Goal: Navigation & Orientation: Find specific page/section

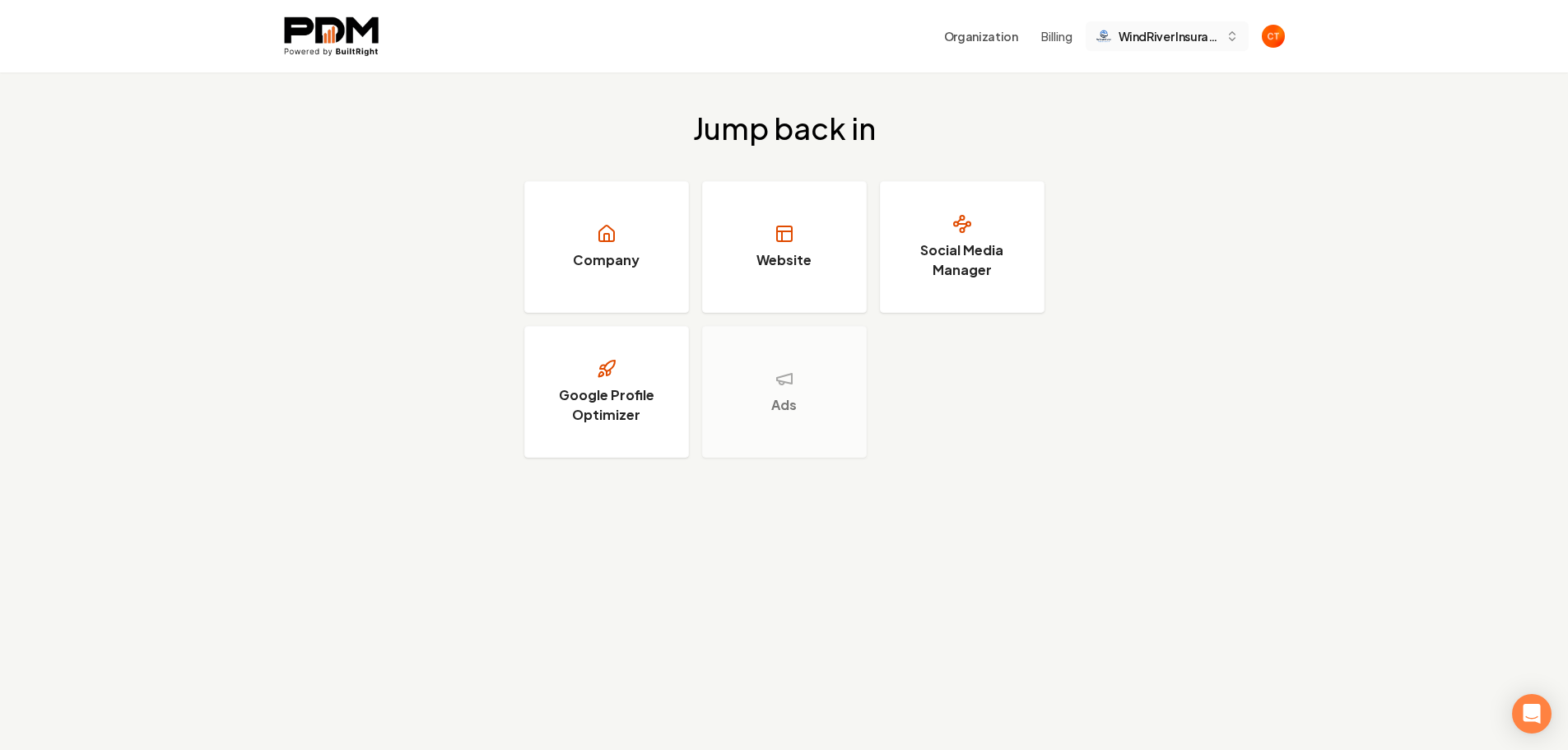
click at [1218, 45] on span "WindRiver Insurance" at bounding box center [1169, 37] width 101 height 18
click at [1142, 324] on div "Jump back in Company Website Social Media Manager Google Profile Optimizer Ads" at bounding box center [784, 285] width 1568 height 425
click at [1170, 282] on div "Jump back in Company Website Social Media Manager Google Profile Optimizer Ads" at bounding box center [784, 285] width 1568 height 425
click at [1274, 35] on img "Open user button" at bounding box center [1273, 36] width 23 height 23
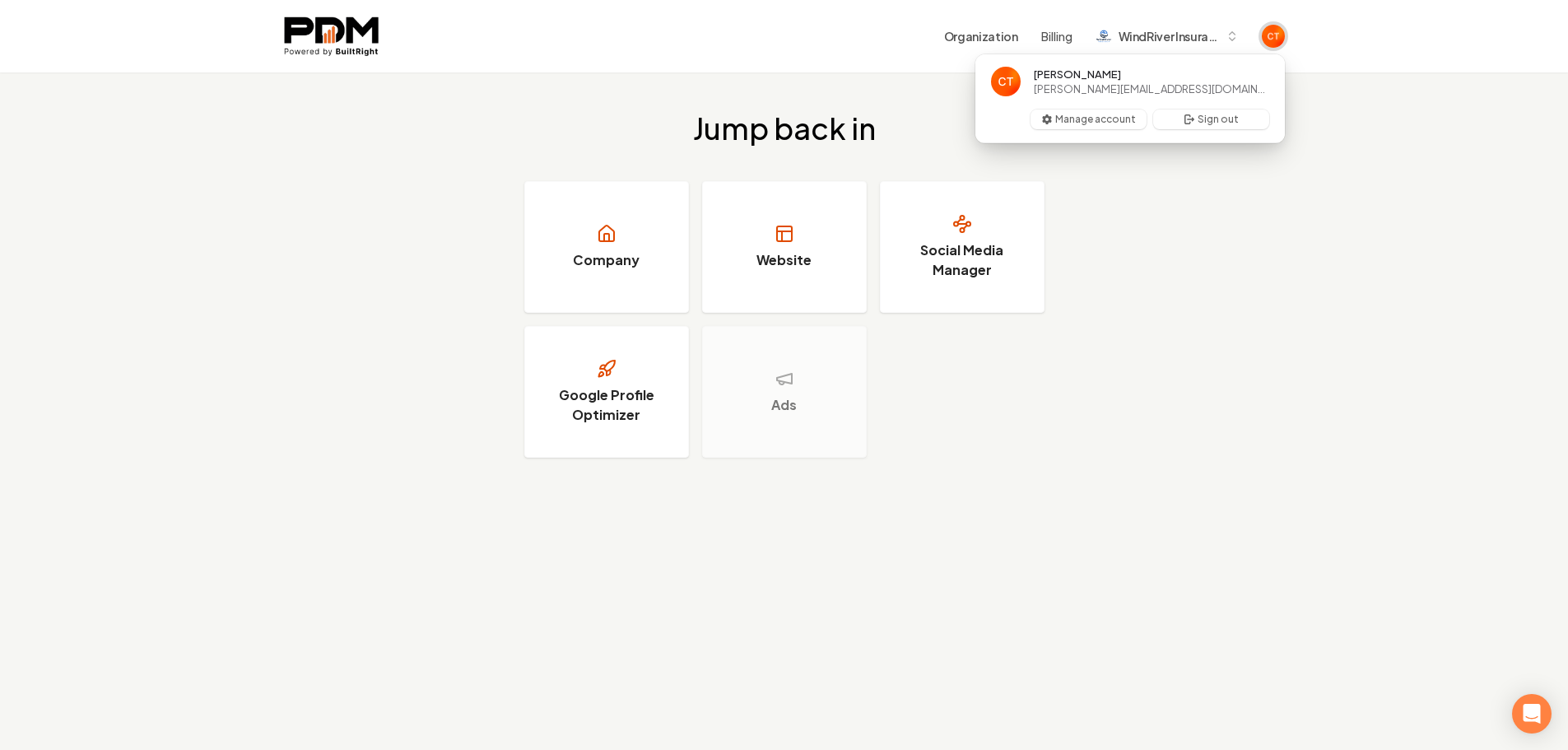
click at [1274, 35] on img "Close user button" at bounding box center [1273, 36] width 23 height 23
click at [1188, 36] on span "WindRiver Insurance" at bounding box center [1169, 37] width 101 height 18
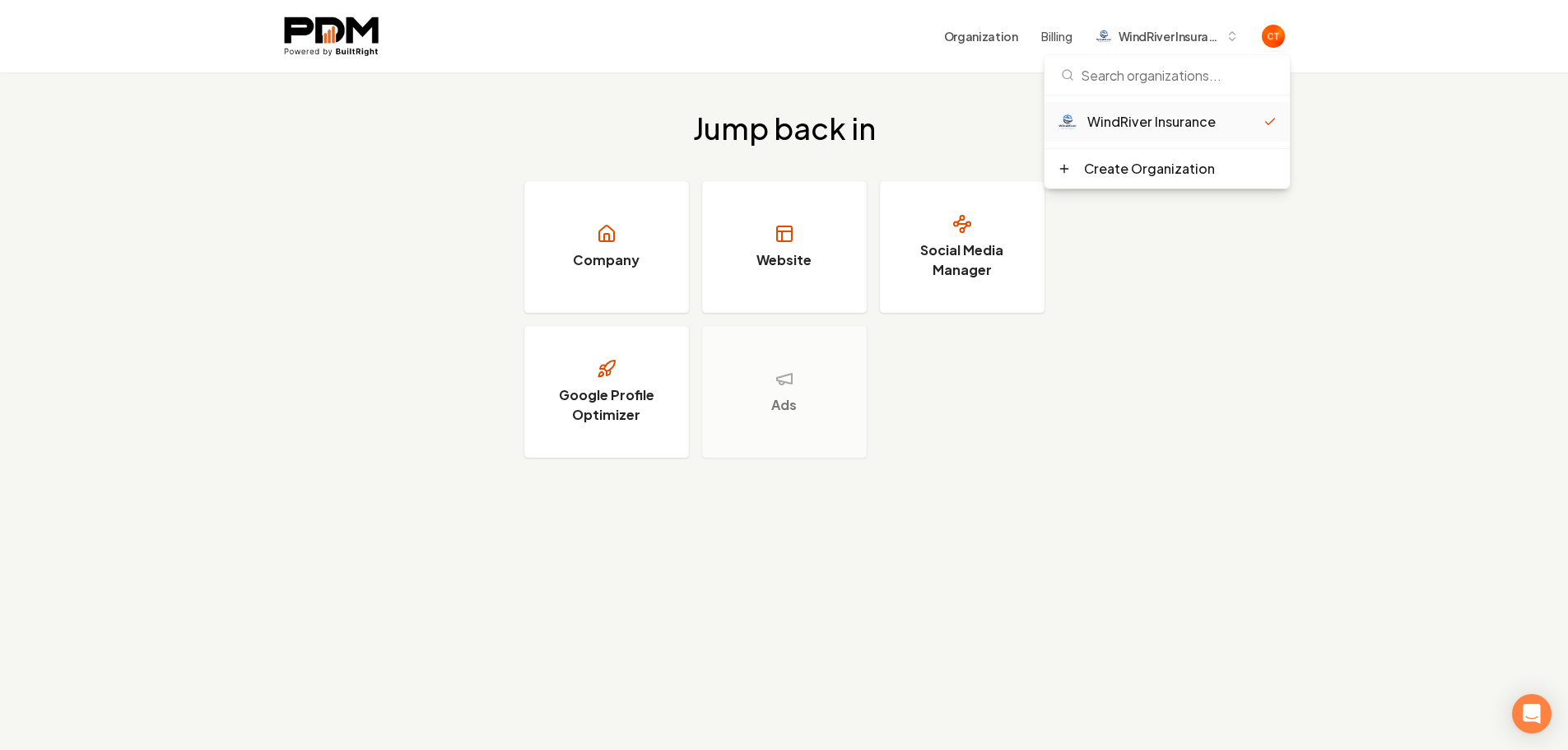
click at [1136, 124] on div "WindRiver Insurance" at bounding box center [1175, 122] width 176 height 20
click at [974, 36] on button "Organization" at bounding box center [980, 36] width 94 height 30
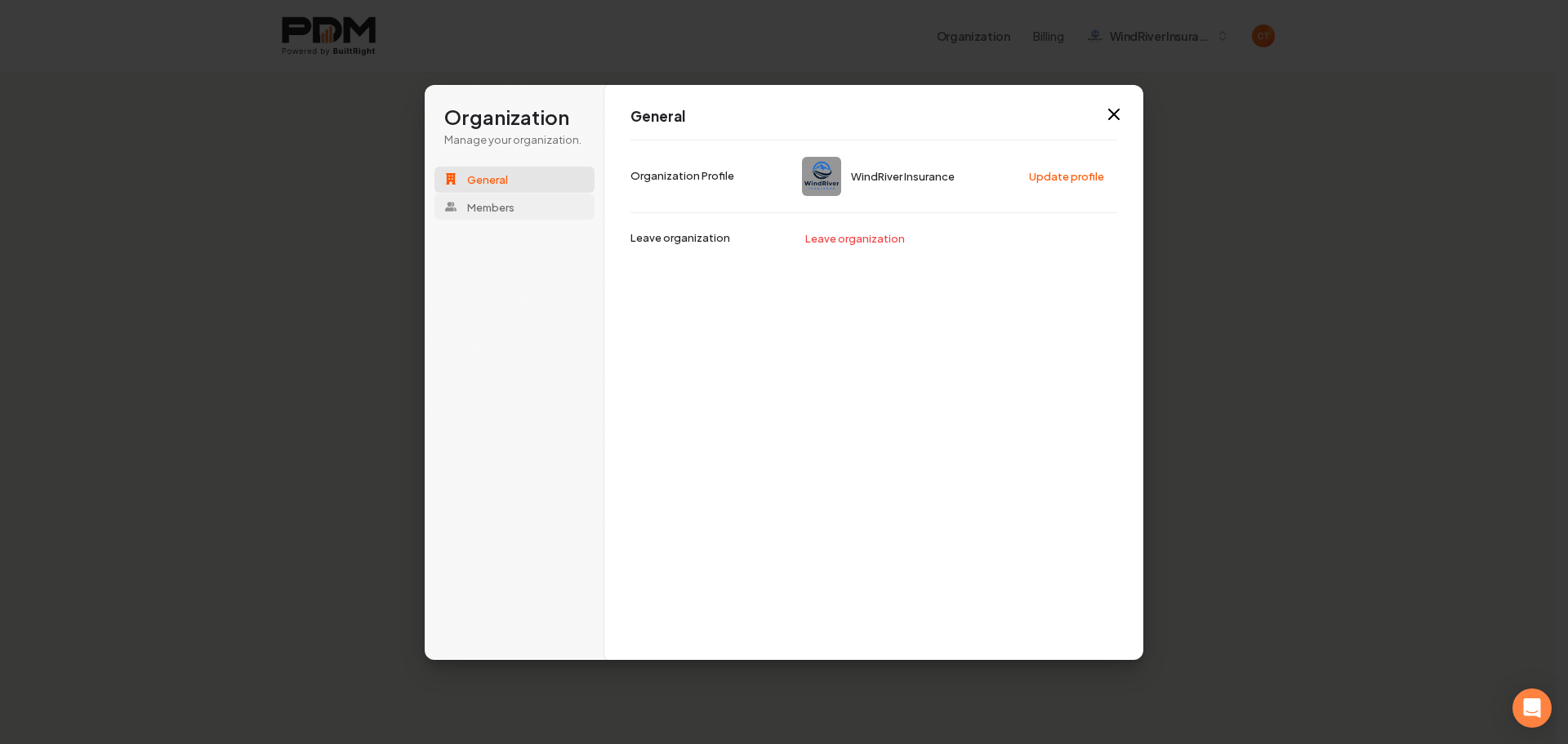
click at [487, 209] on span "Members" at bounding box center [491, 206] width 47 height 15
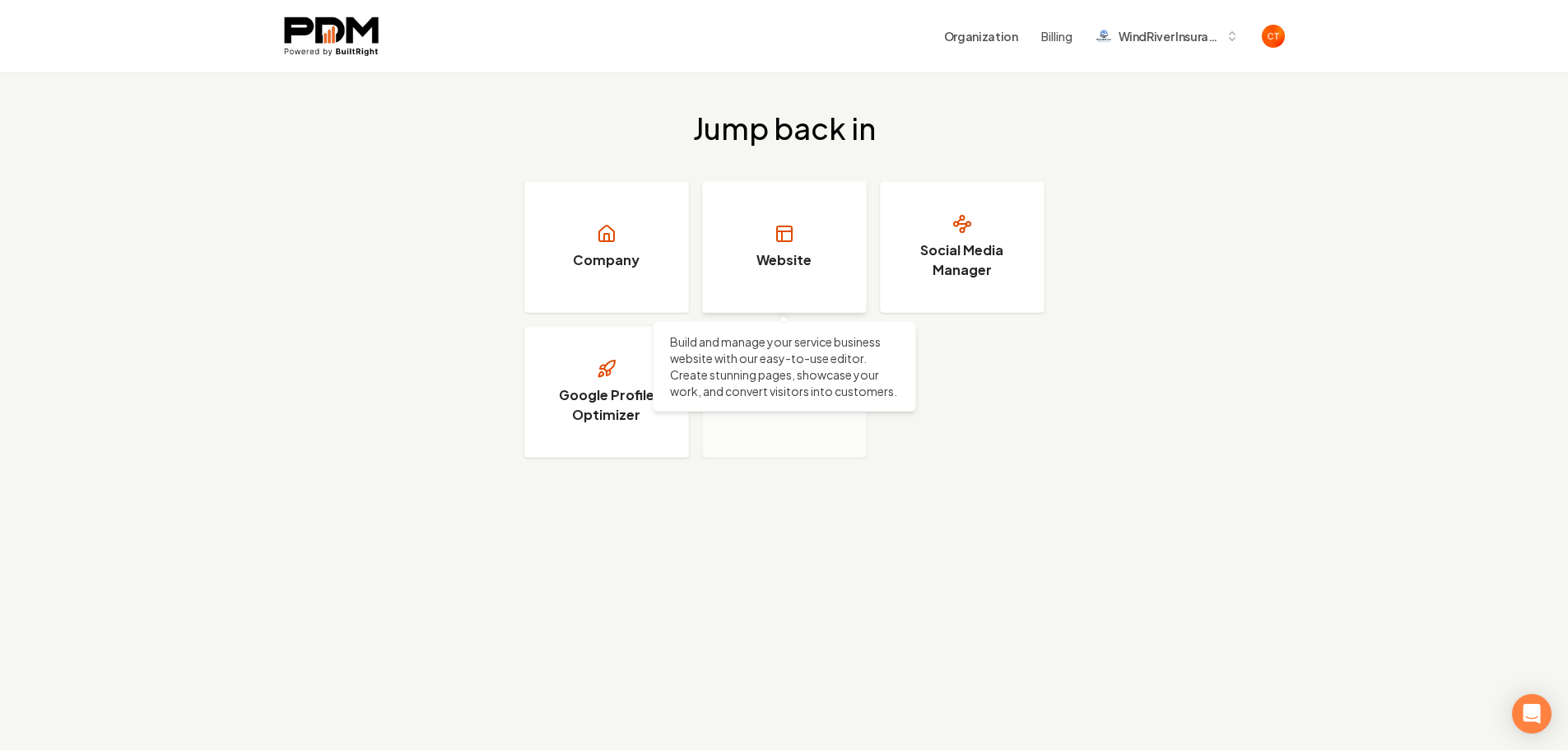
click at [795, 236] on link "Website" at bounding box center [785, 246] width 165 height 132
